Goal: Task Accomplishment & Management: Complete application form

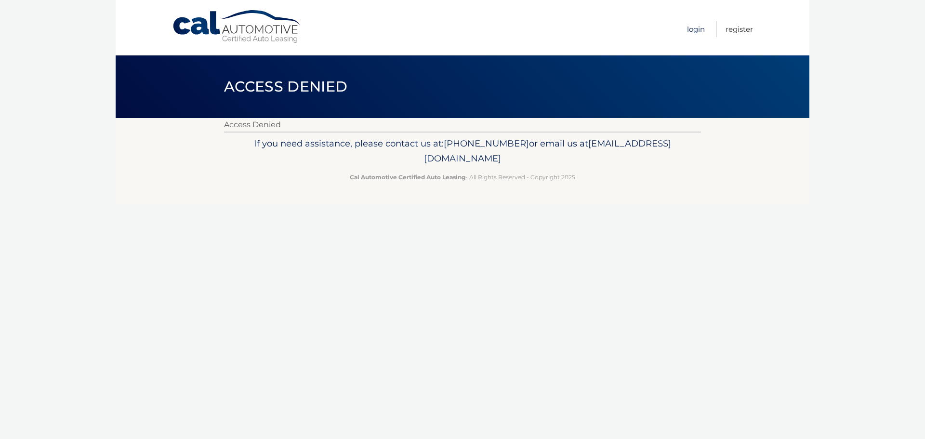
click at [693, 28] on link "Login" at bounding box center [696, 29] width 18 height 16
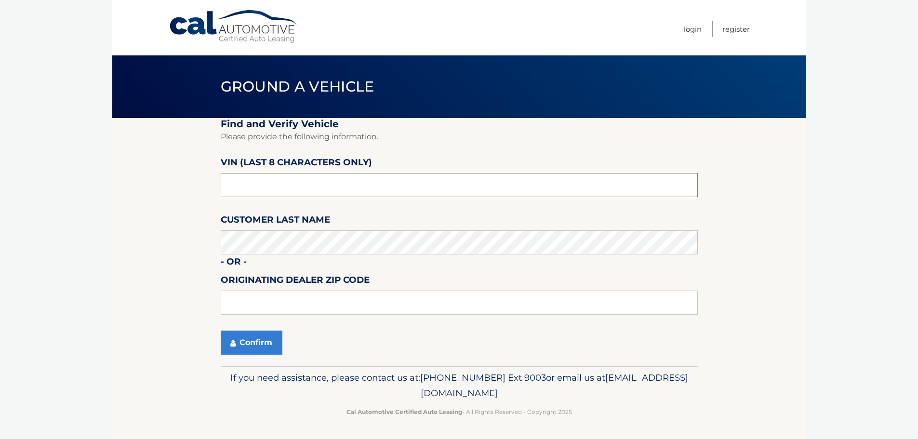
click at [302, 183] on input "text" at bounding box center [459, 185] width 477 height 24
type input "NC548708"
click at [249, 337] on button "Confirm" at bounding box center [252, 343] width 62 height 24
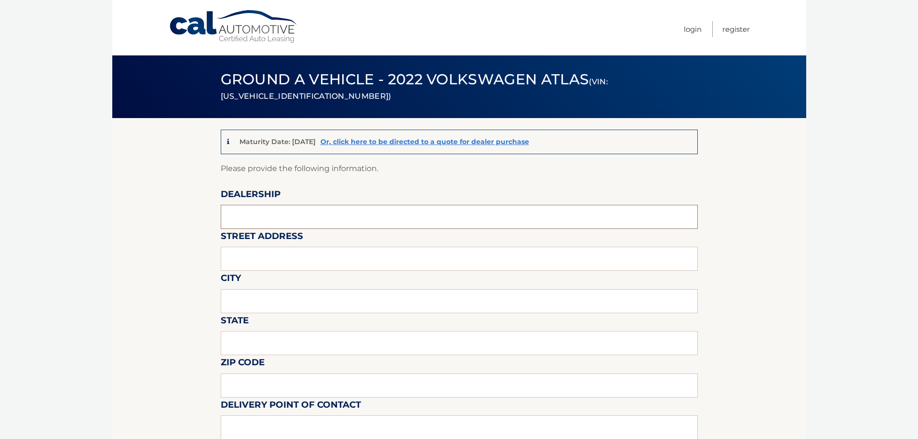
click at [303, 214] on input "text" at bounding box center [459, 217] width 477 height 24
type input "p"
type input "PIAZZA VW OF ARDMORE"
type input "[STREET_ADDRESS]"
type input "ARDMORE"
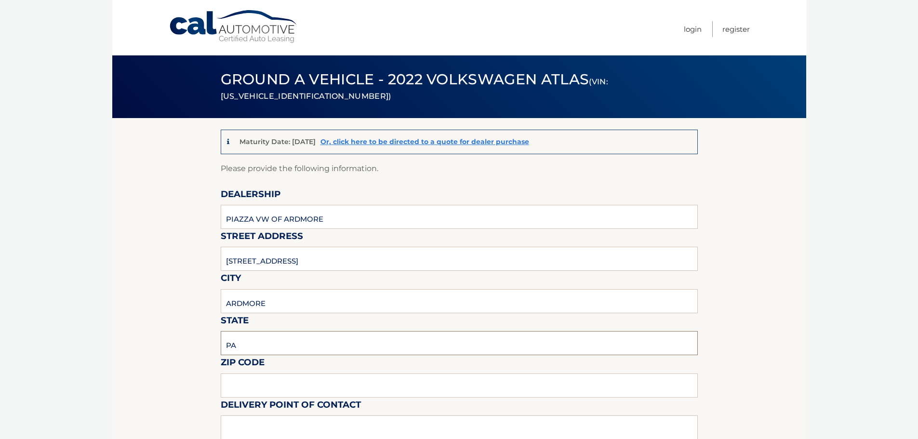
type input "PA"
type input "19003"
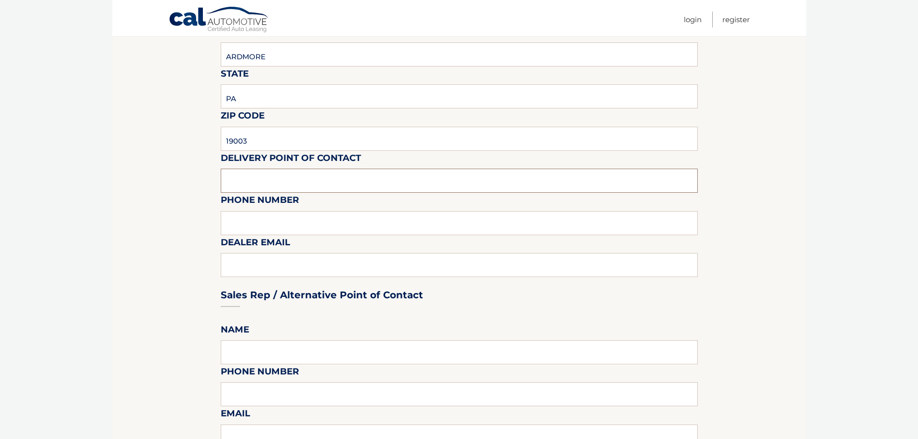
scroll to position [338, 0]
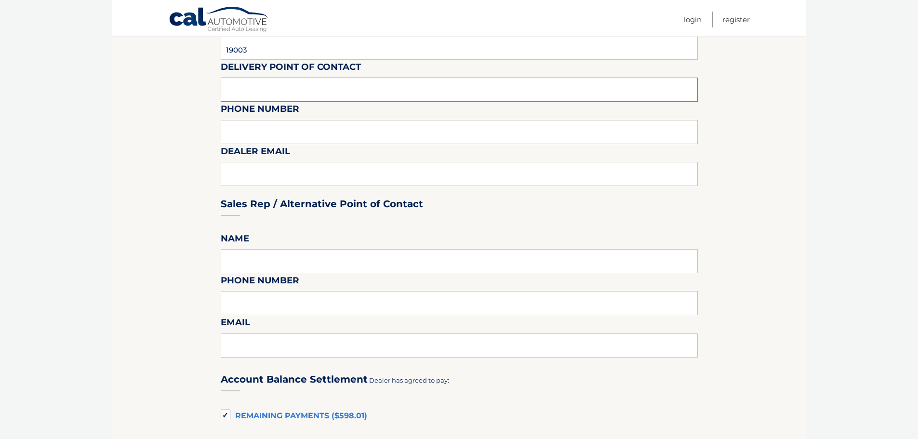
click at [330, 83] on input "text" at bounding box center [459, 90] width 477 height 24
click at [321, 94] on input "text" at bounding box center [459, 90] width 477 height 24
type input "[PERSON_NAME]"
type input "2678479305"
type input "[EMAIL_ADDRESS][DOMAIN_NAME]"
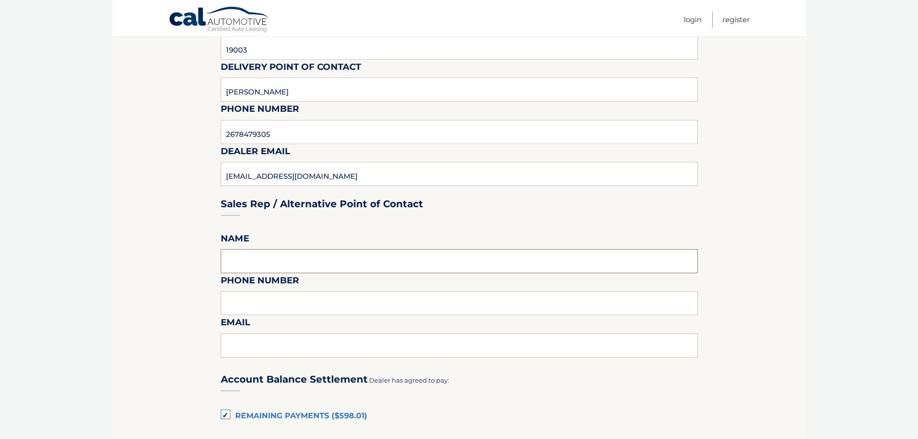
click at [310, 253] on input "text" at bounding box center [459, 261] width 477 height 24
click at [447, 249] on input "JUSITH" at bounding box center [459, 261] width 477 height 24
type input "J"
type input "[PERSON_NAME]"
type input "4844101588"
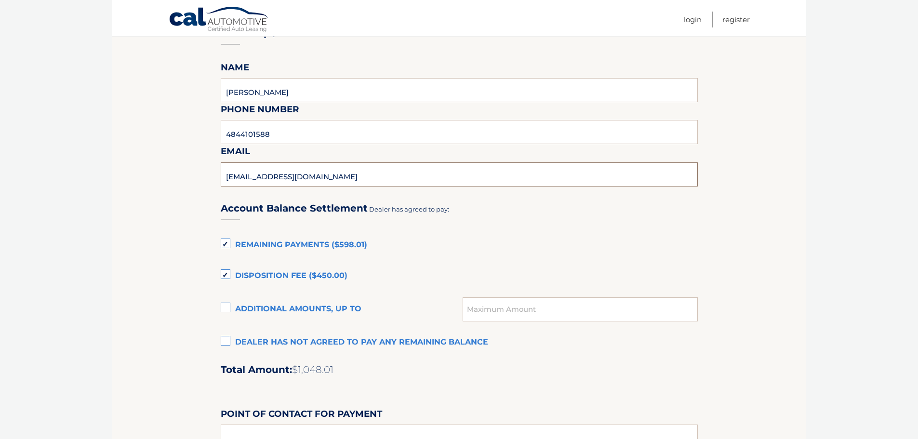
scroll to position [531, 0]
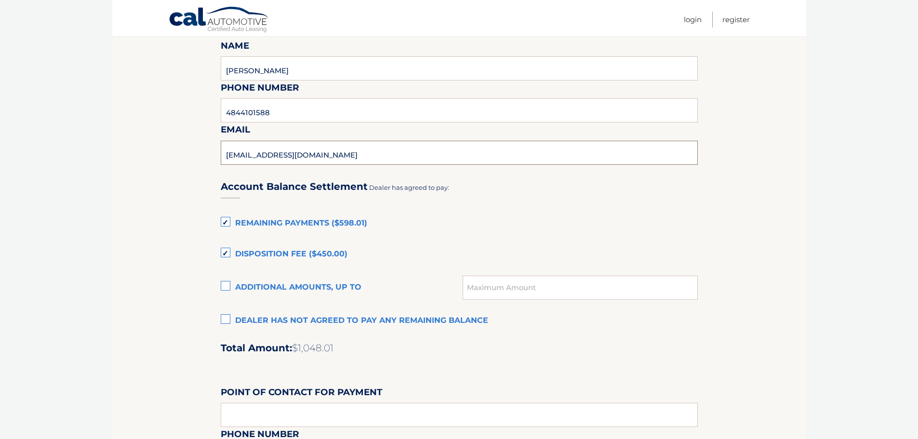
type input "[EMAIL_ADDRESS][DOMAIN_NAME]"
click at [289, 223] on label "Remaining Payments ($598.01)" at bounding box center [459, 223] width 477 height 19
click at [0, 0] on input "Remaining Payments ($598.01)" at bounding box center [0, 0] width 0 height 0
click at [252, 253] on label "Disposition Fee ($450.00)" at bounding box center [459, 254] width 477 height 19
click at [0, 0] on input "Disposition Fee ($450.00)" at bounding box center [0, 0] width 0 height 0
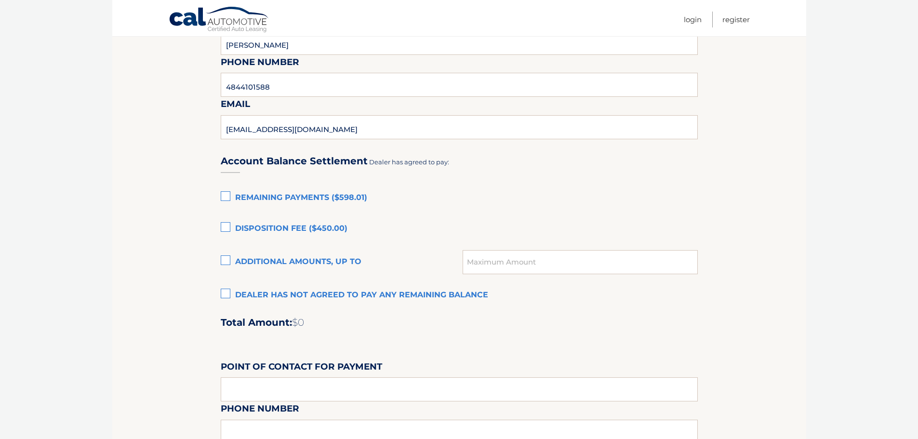
scroll to position [579, 0]
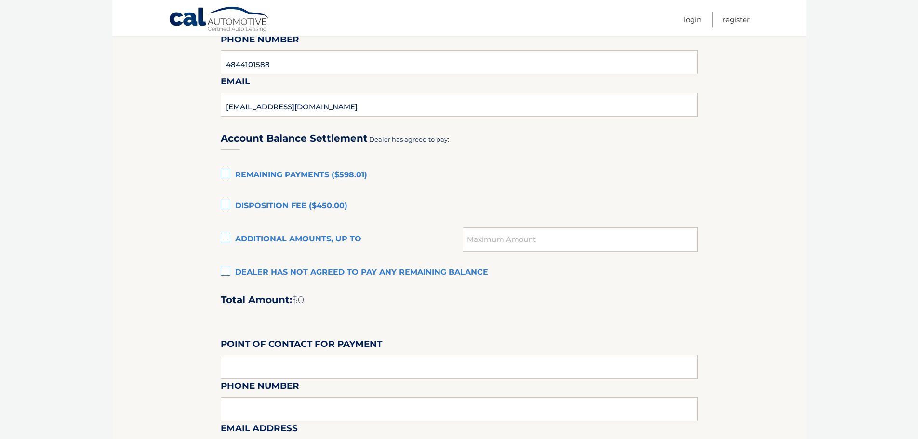
click at [351, 270] on label "Dealer has not agreed to pay any remaining balance" at bounding box center [459, 272] width 477 height 19
click at [0, 0] on input "Dealer has not agreed to pay any remaining balance" at bounding box center [0, 0] width 0 height 0
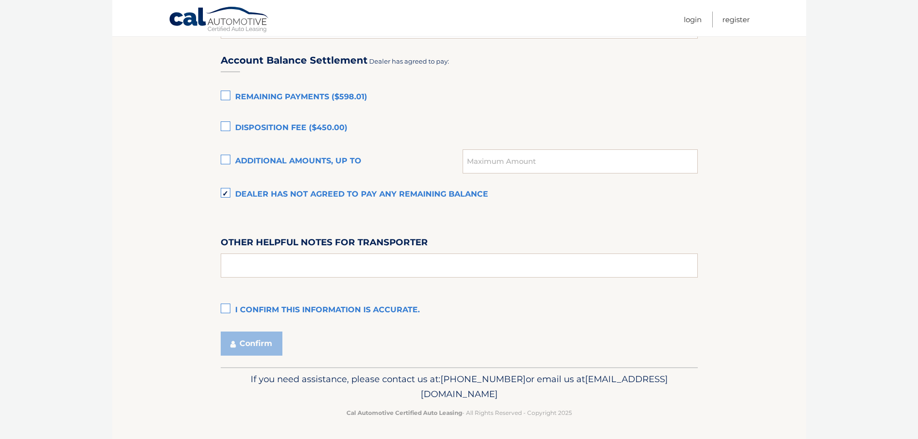
scroll to position [658, 0]
click at [293, 266] on input "text" at bounding box center [459, 264] width 477 height 24
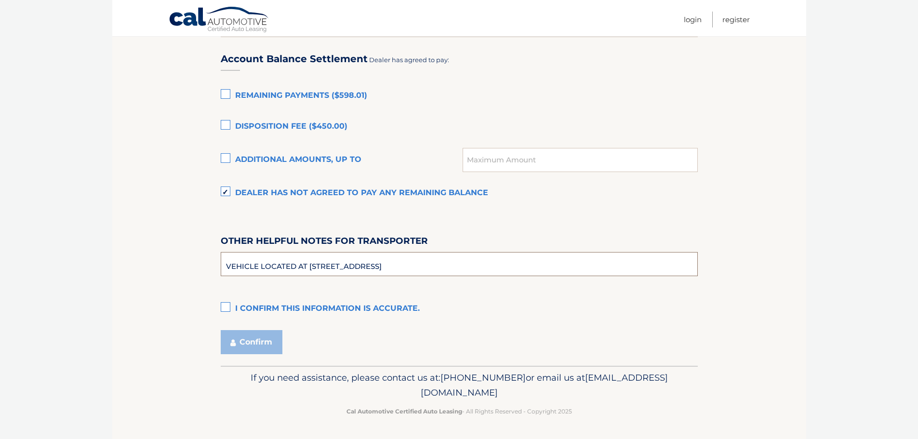
click at [469, 257] on input "VEHICLE LOCATED AT [STREET_ADDRESS]" at bounding box center [459, 264] width 477 height 24
type input "VEHICLE LOCATED AT [STREET_ADDRESS]"
click at [294, 309] on label "I confirm this information is accurate." at bounding box center [459, 308] width 477 height 19
click at [0, 0] on input "I confirm this information is accurate." at bounding box center [0, 0] width 0 height 0
click at [252, 345] on button "Confirm" at bounding box center [252, 342] width 62 height 24
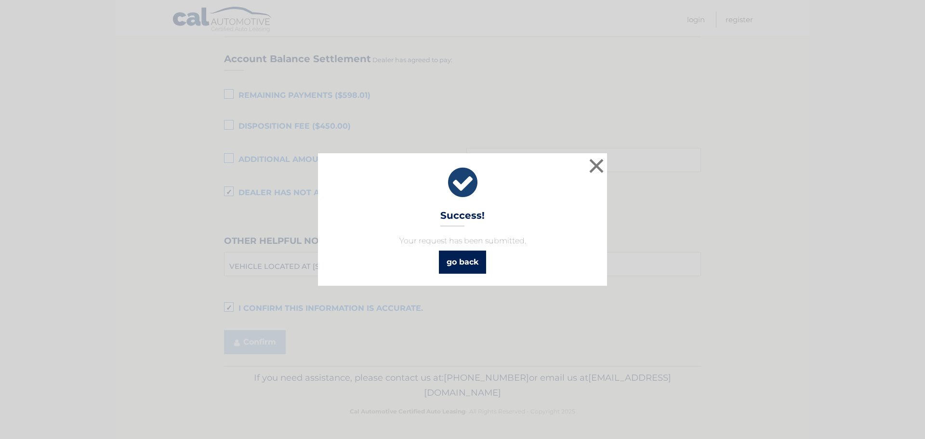
click at [459, 262] on link "go back" at bounding box center [462, 262] width 47 height 23
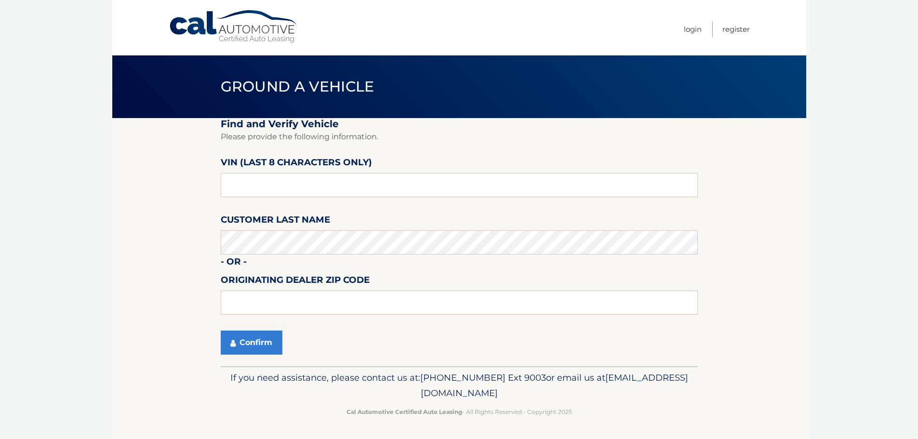
click at [863, 242] on body "Cal Automotive Menu Login Register Ground a Vehicle" at bounding box center [459, 219] width 918 height 439
